Goal: Task Accomplishment & Management: Use online tool/utility

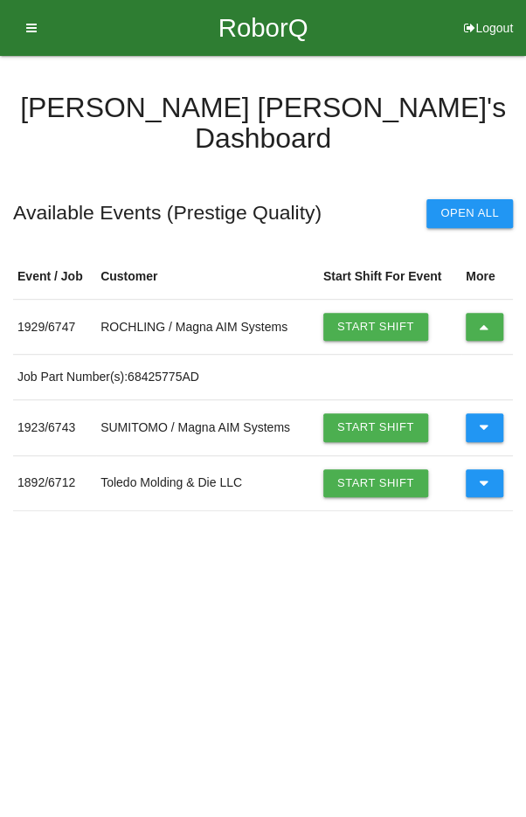
click at [483, 313] on icon at bounding box center [485, 327] width 10 height 28
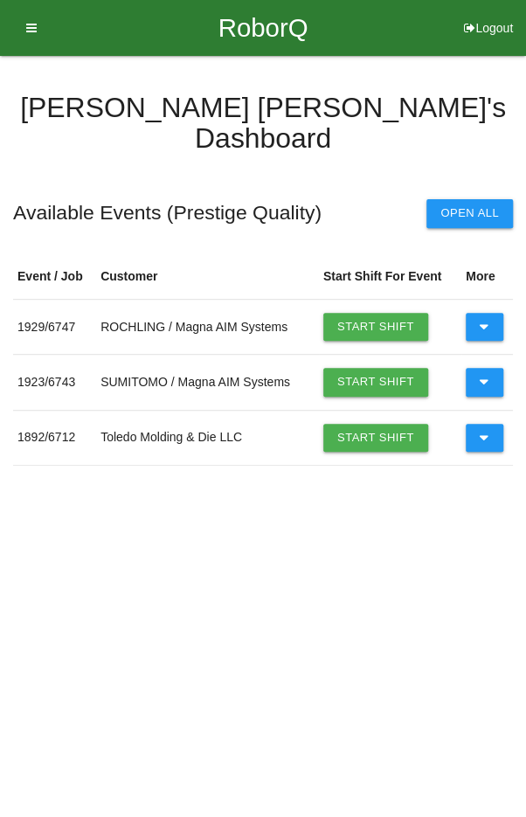
click at [488, 313] on button at bounding box center [485, 327] width 38 height 28
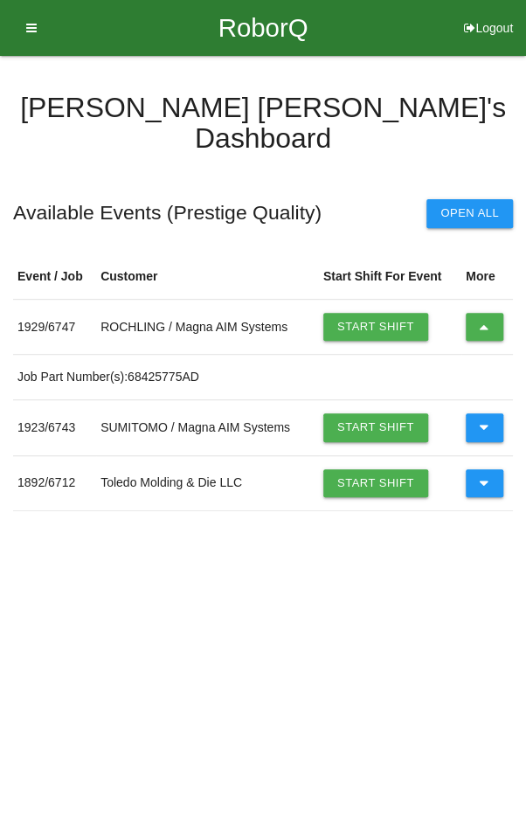
click at [493, 313] on button at bounding box center [485, 327] width 38 height 28
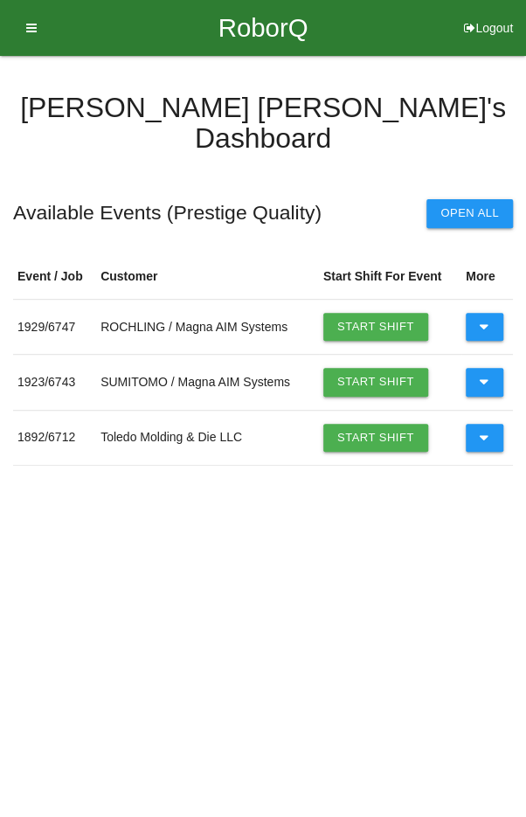
click at [375, 313] on link "Start Shift" at bounding box center [375, 327] width 105 height 28
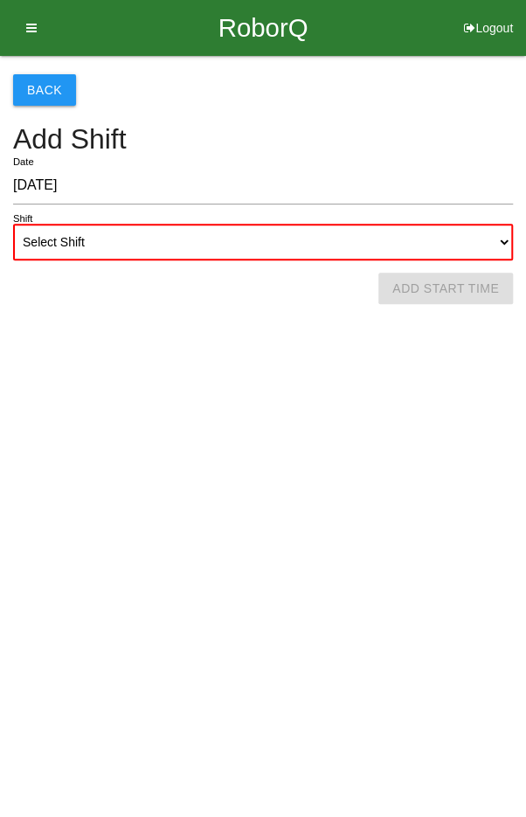
click at [343, 204] on input "[DATE]" at bounding box center [263, 186] width 500 height 38
click at [319, 257] on select "Select Shift 1st Shift 2nd Shift 3rd Shift 4th Shift" at bounding box center [263, 242] width 500 height 37
select select "1"
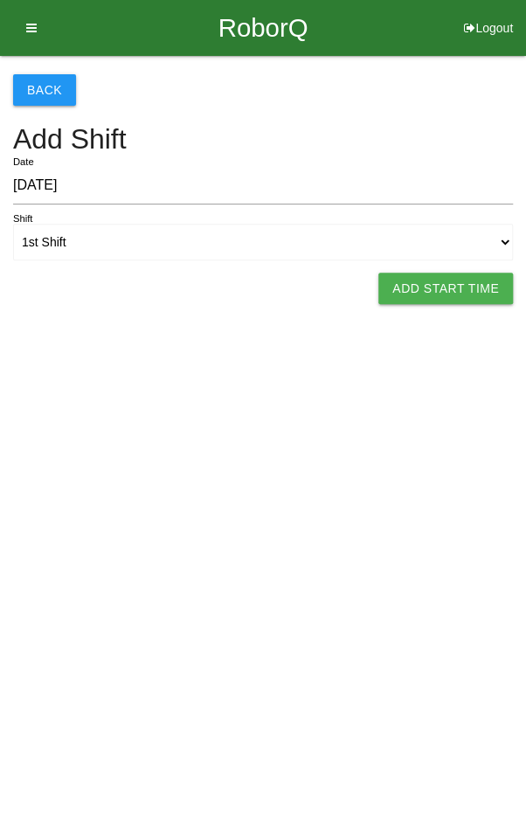
click at [475, 281] on button "Add Start Time" at bounding box center [445, 288] width 135 height 31
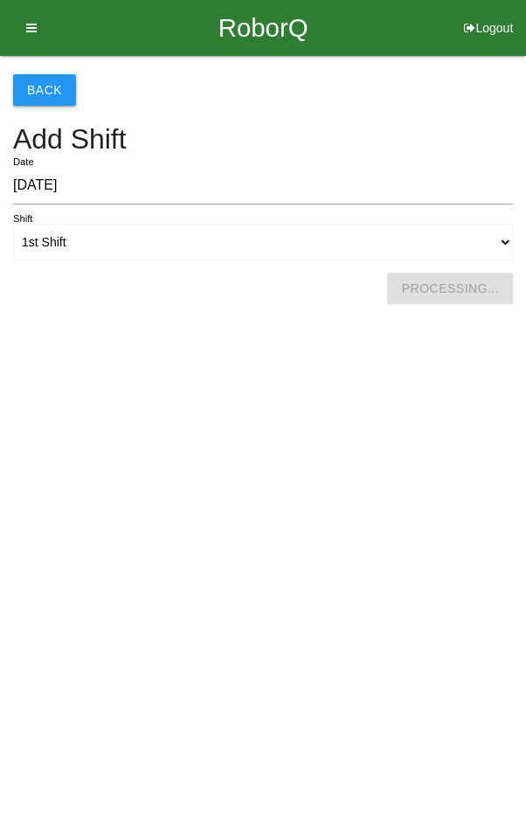
select select "12"
select select "20"
select select "2"
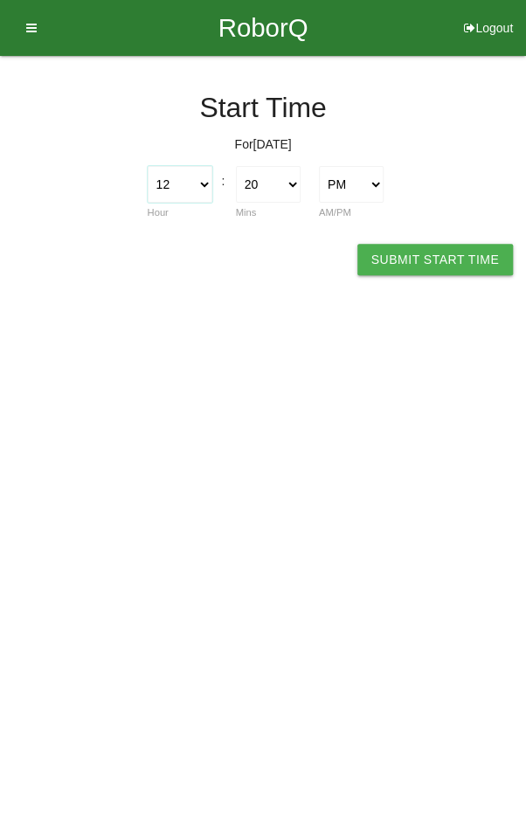
click at [191, 181] on select "1 2 3 4 5 6 7 8 9 10 11 12" at bounding box center [180, 184] width 65 height 37
select select "11"
click at [282, 175] on select "00 01 02 03 04 05 06 07 08 09 10 11 12 13 14 15 16 17 18 19 20 21 22 23 24 25 2…" at bounding box center [268, 184] width 65 height 37
select select "0"
click at [451, 261] on button "Submit Start Time" at bounding box center [436, 259] width 156 height 31
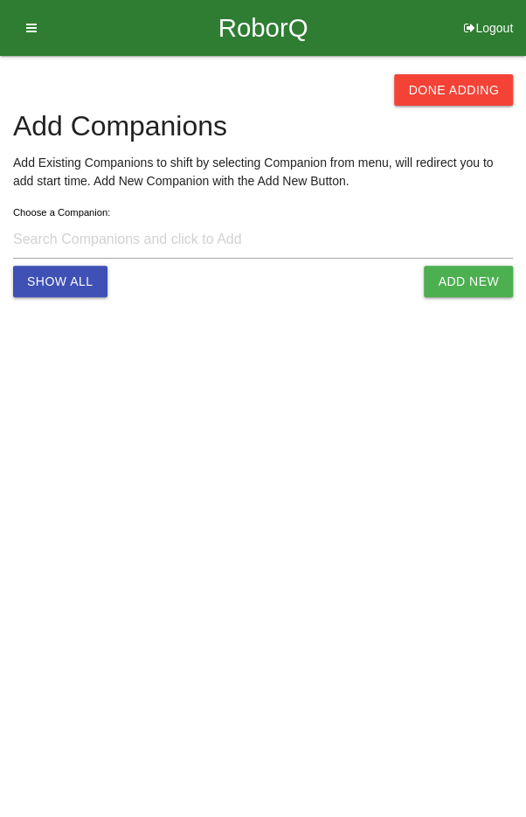
click at [479, 74] on button "Done Adding" at bounding box center [453, 89] width 119 height 31
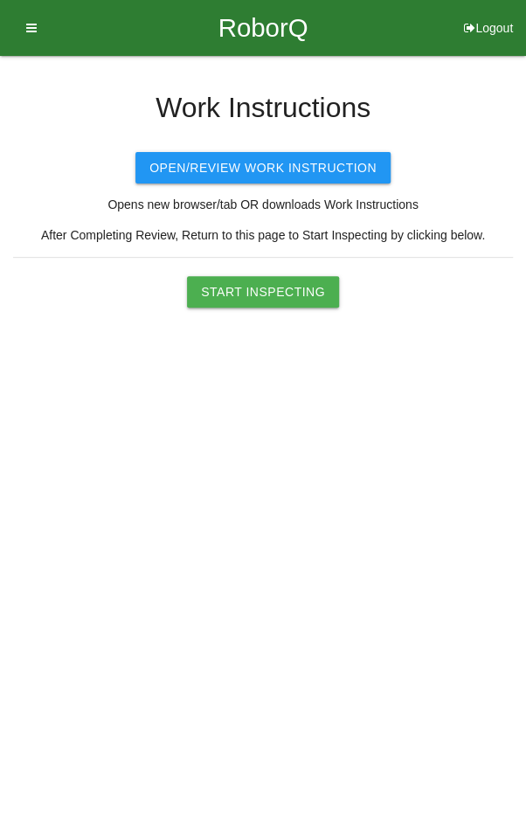
click at [288, 287] on button "Start Inspecting" at bounding box center [263, 291] width 152 height 31
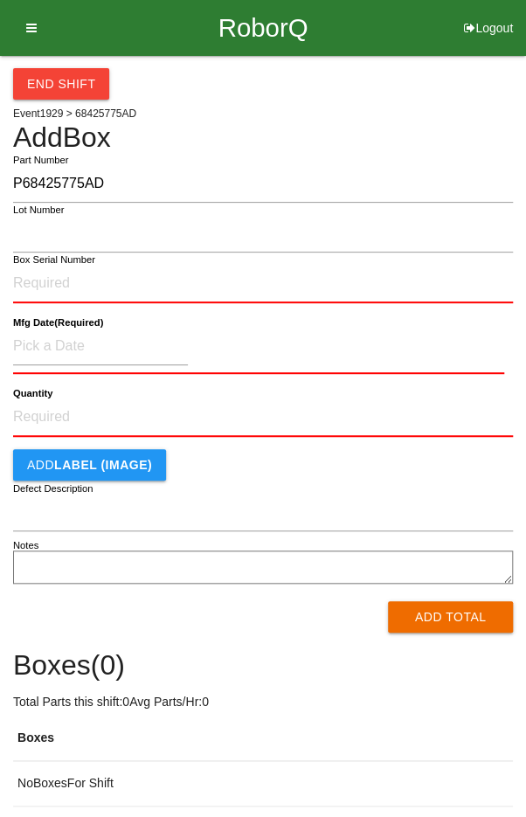
type input "P68425775AD"
click at [62, 288] on input "Box Serial Number" at bounding box center [263, 284] width 500 height 38
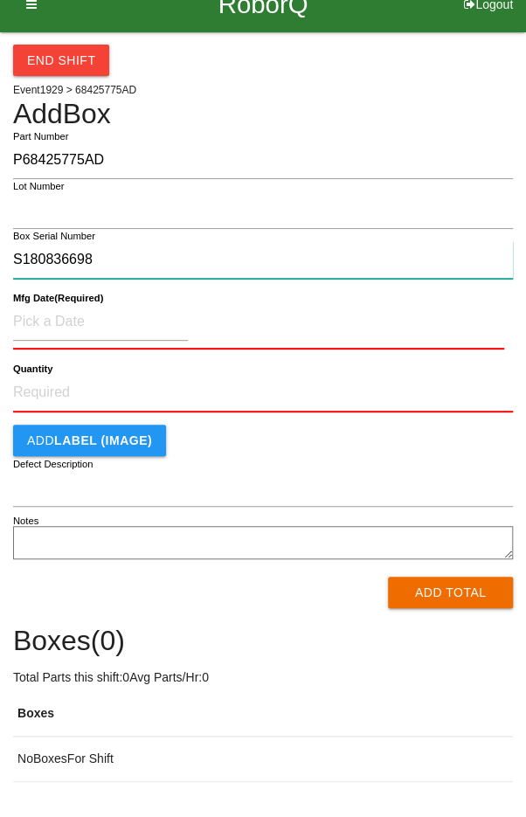
type input "S180836698"
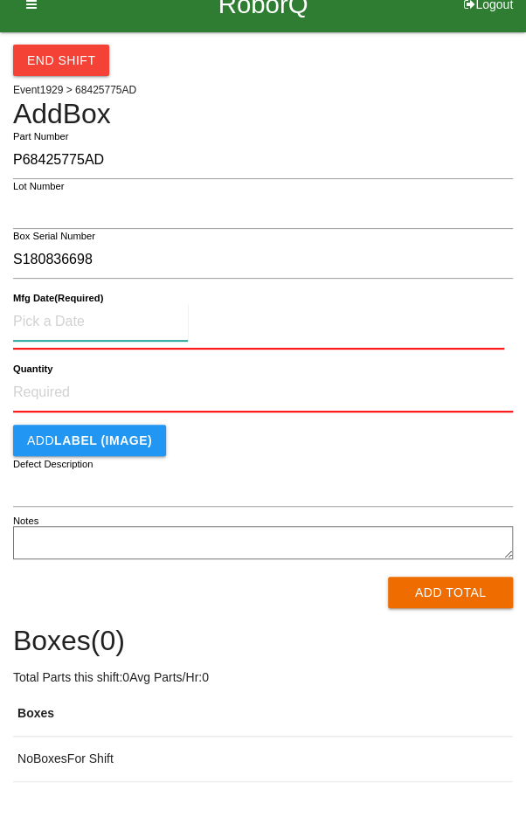
click at [131, 349] on input at bounding box center [100, 346] width 175 height 38
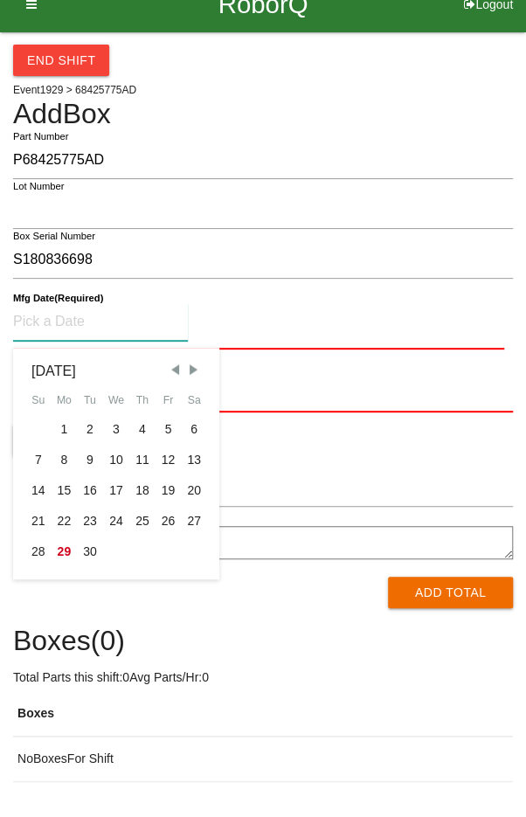
click at [169, 535] on div "26" at bounding box center [169, 545] width 26 height 31
type input "[DATE]"
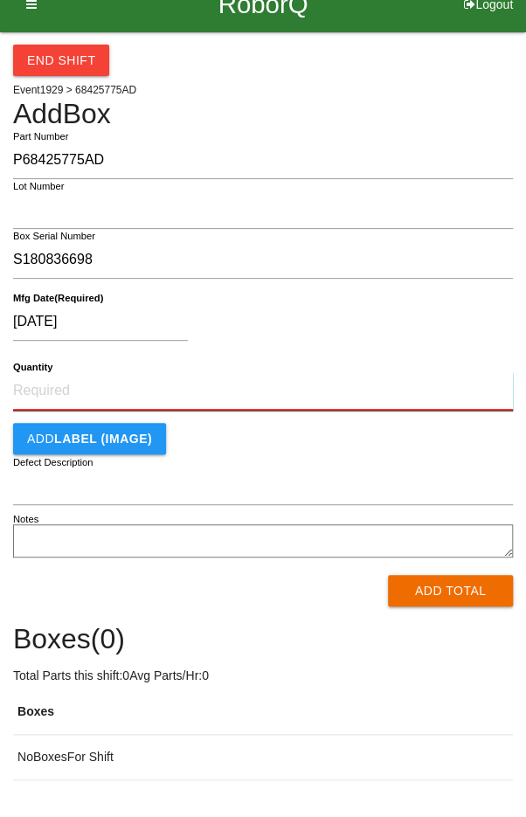
click at [215, 405] on input "Quantity" at bounding box center [263, 415] width 500 height 38
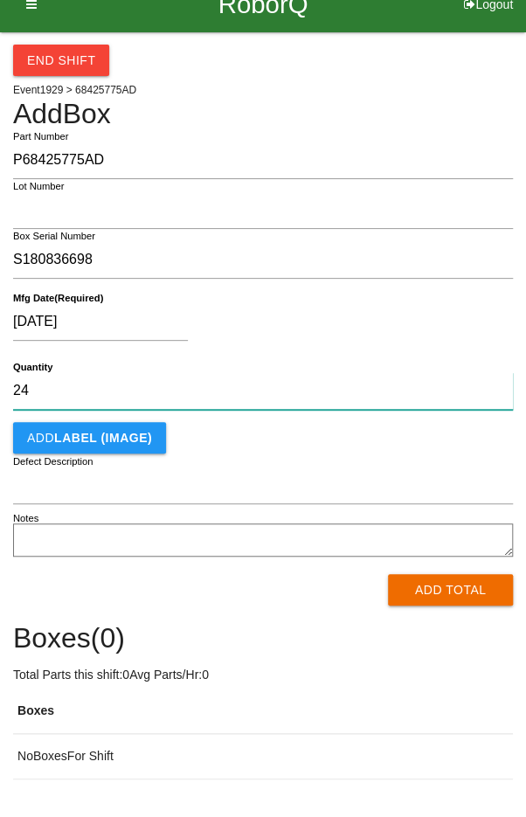
type input "24"
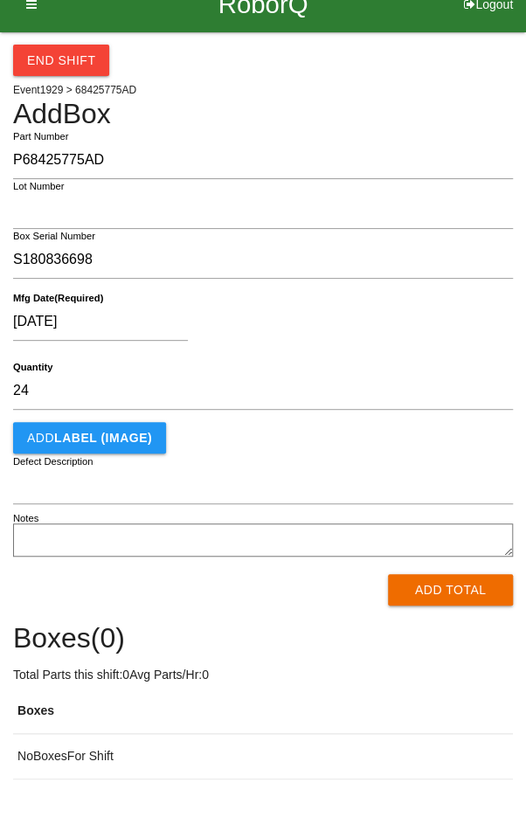
click at [365, 358] on div "[DATE]" at bounding box center [258, 349] width 491 height 45
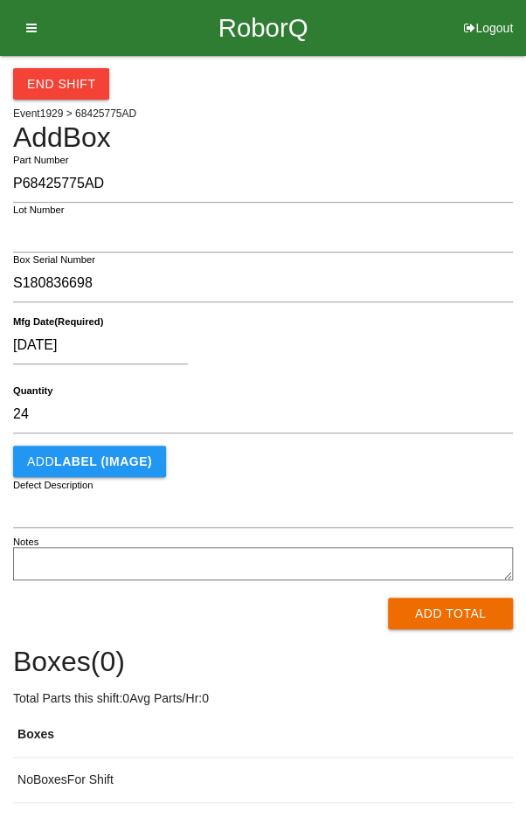
click at [450, 608] on button "Add Total" at bounding box center [450, 613] width 125 height 31
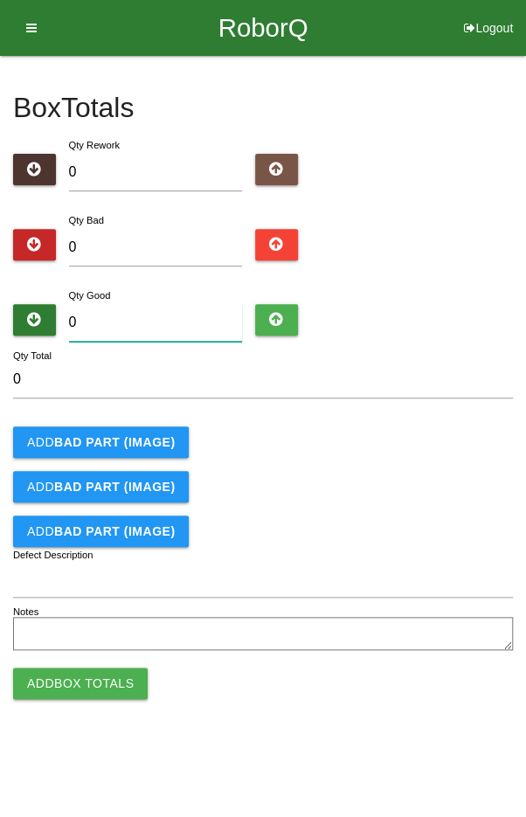
click at [113, 316] on input "0" at bounding box center [156, 323] width 174 height 38
type input "2"
type input "24"
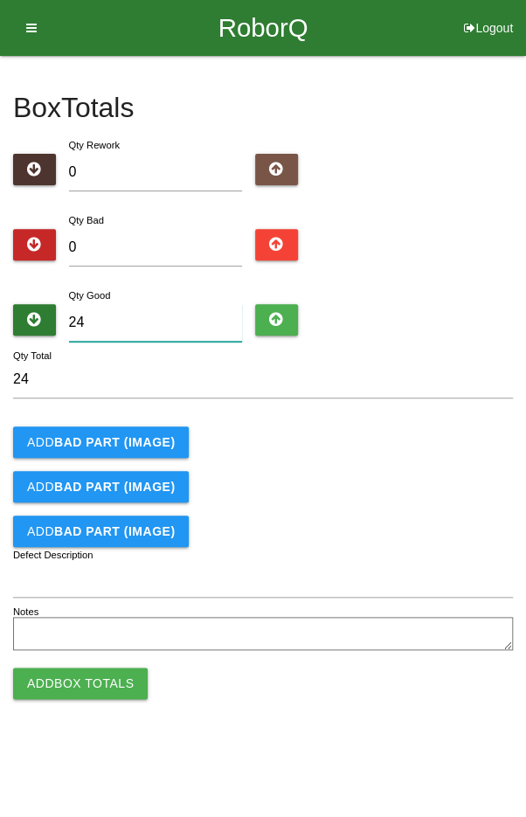
type input "24"
click at [422, 447] on div "Add BAD PART (IMAGE)" at bounding box center [263, 442] width 500 height 31
click at [71, 684] on button "Add Box Totals" at bounding box center [80, 683] width 135 height 31
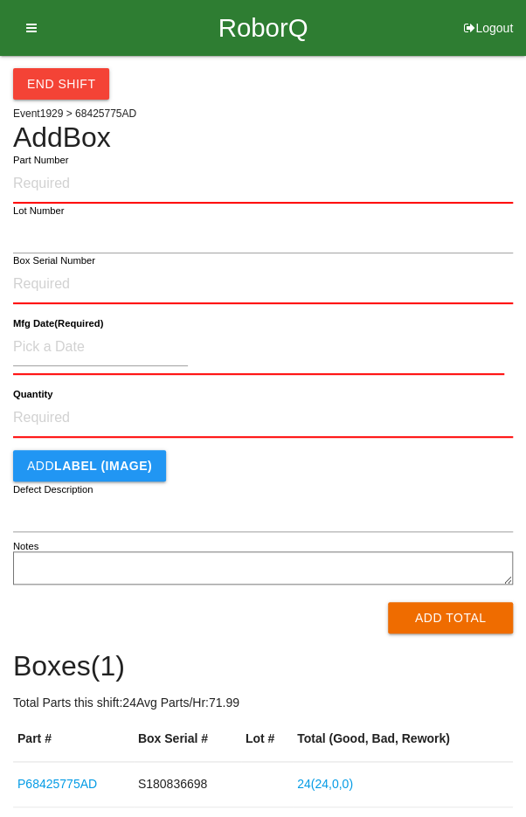
click at [229, 179] on input "Part Number" at bounding box center [263, 184] width 500 height 38
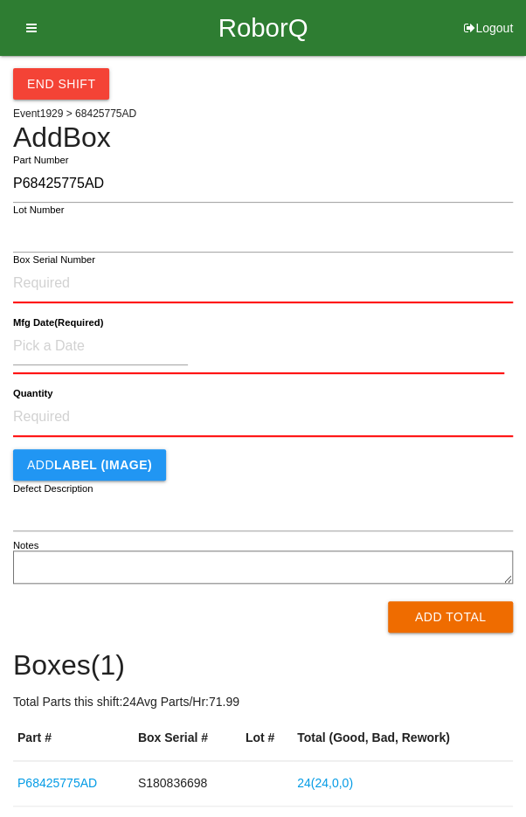
type input "P68425775AD"
click at [47, 274] on input "Box Serial Number" at bounding box center [263, 284] width 500 height 38
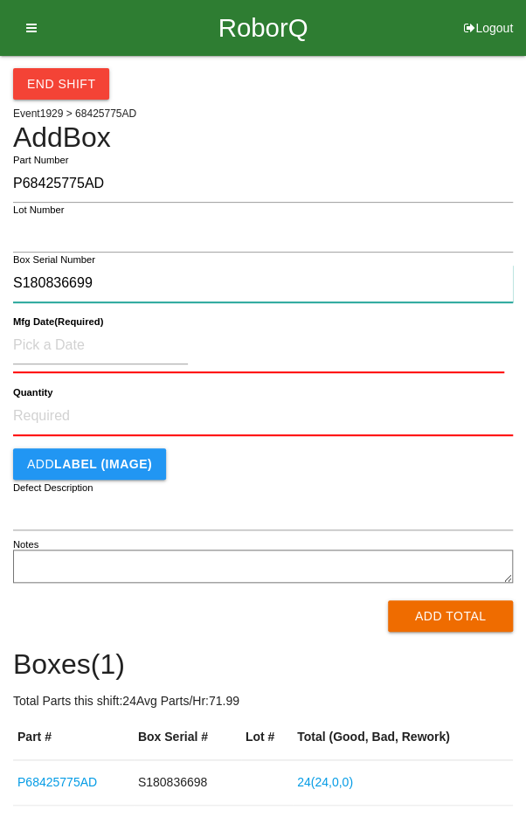
type input "S180836699"
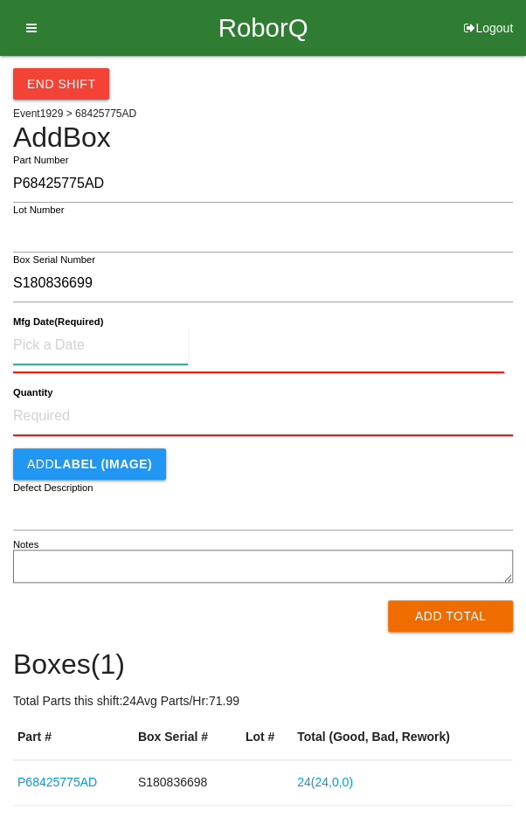
click at [68, 341] on input at bounding box center [100, 346] width 175 height 38
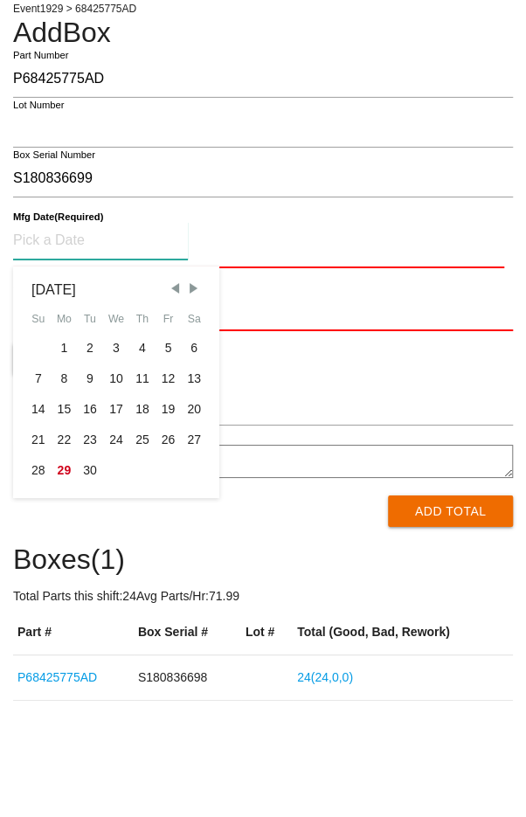
click at [159, 538] on div "26" at bounding box center [169, 545] width 26 height 31
type input "[DATE]"
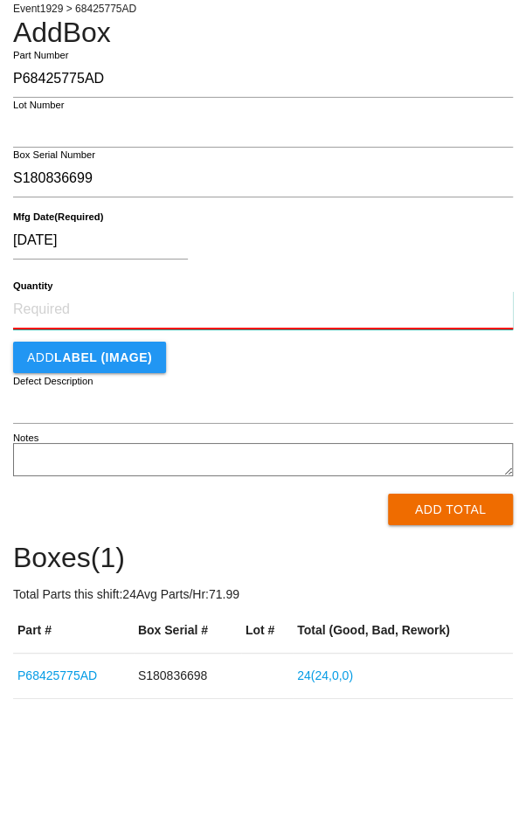
click at [55, 406] on input "Quantity" at bounding box center [263, 415] width 500 height 38
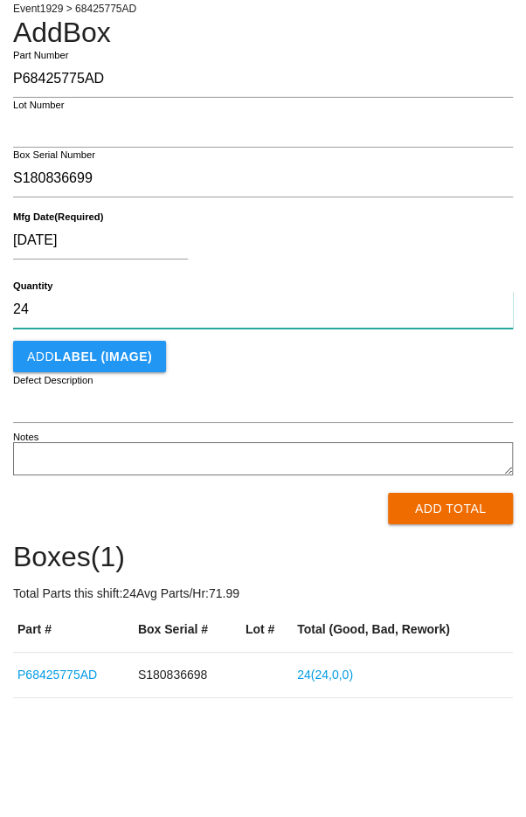
type input "24"
click at [454, 612] on button "Add Total" at bounding box center [450, 613] width 125 height 31
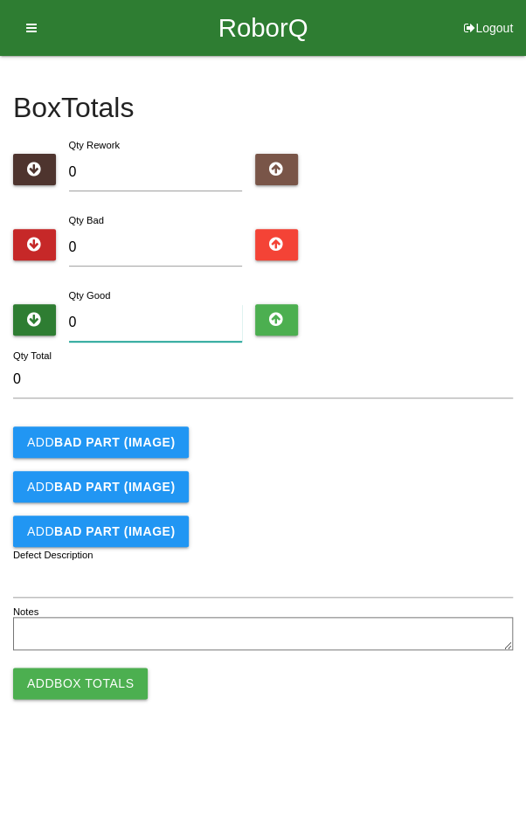
click at [177, 326] on input "0" at bounding box center [156, 323] width 174 height 38
type input "2"
type input "24"
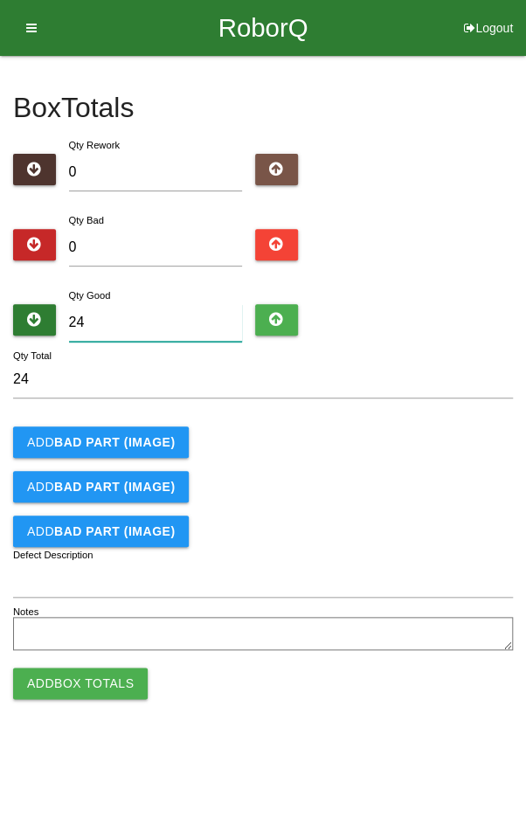
type input "24"
click at [403, 298] on div "Qty Good 24" at bounding box center [263, 317] width 500 height 63
click at [81, 683] on button "Add Box Totals" at bounding box center [80, 683] width 135 height 31
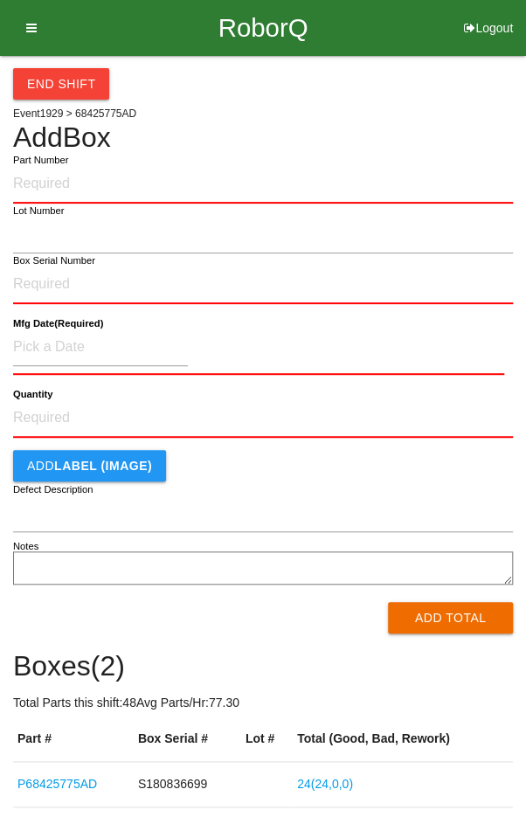
click at [442, 97] on div "End Shift" at bounding box center [263, 78] width 500 height 44
click at [33, 14] on icon at bounding box center [26, 28] width 22 height 56
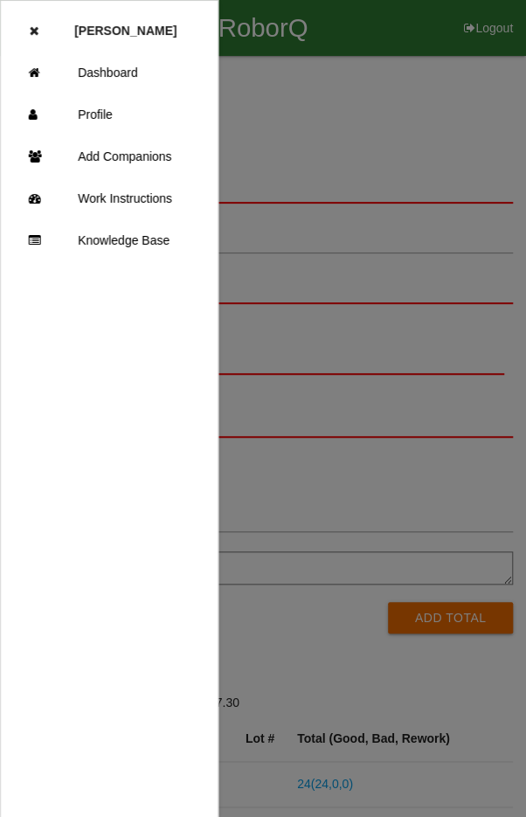
click at [128, 64] on link "Dashboard" at bounding box center [109, 73] width 217 height 42
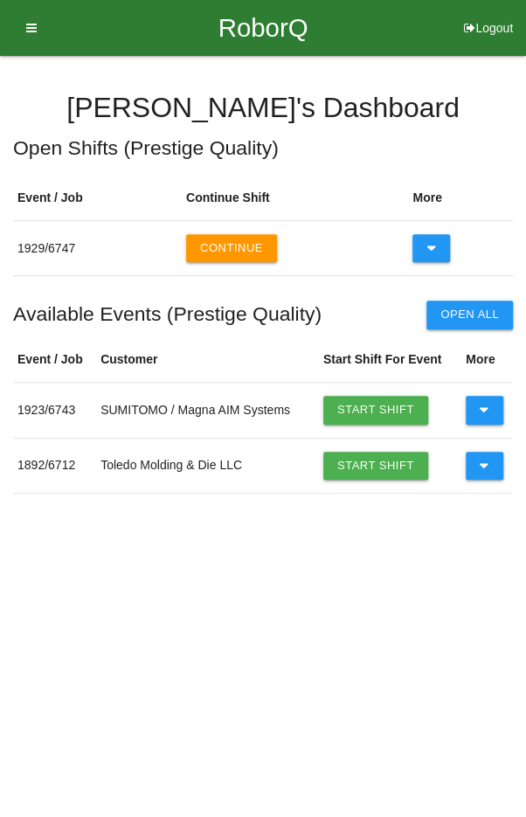
click at [233, 234] on button "Continue" at bounding box center [231, 248] width 91 height 28
